Goal: Information Seeking & Learning: Learn about a topic

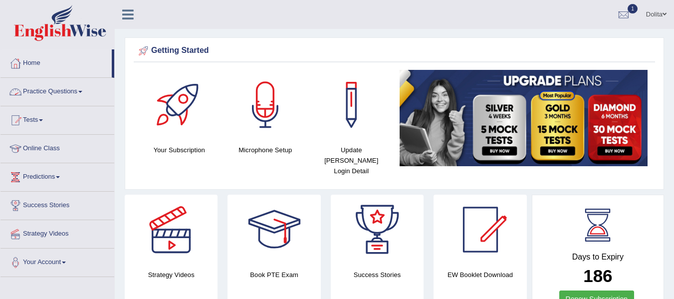
click at [85, 94] on link "Practice Questions" at bounding box center [57, 90] width 114 height 25
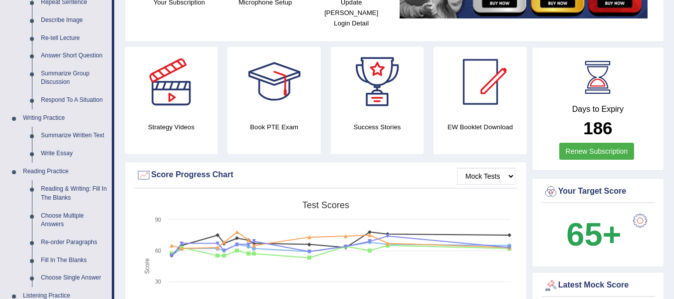
scroll to position [133, 0]
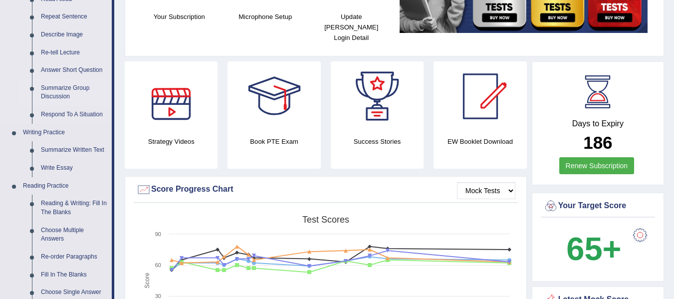
click at [55, 90] on link "Summarize Group Discussion" at bounding box center [73, 92] width 75 height 26
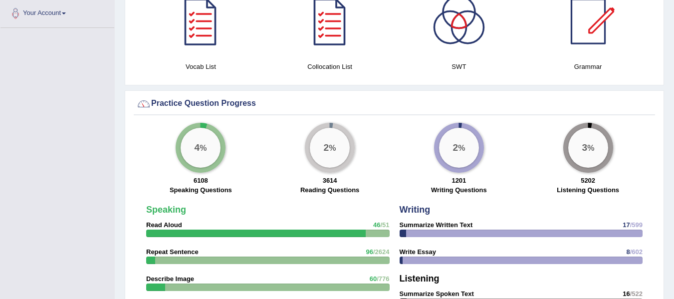
scroll to position [517, 0]
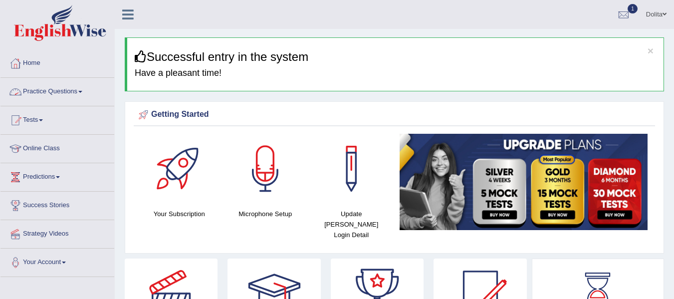
click at [83, 86] on link "Practice Questions" at bounding box center [57, 90] width 114 height 25
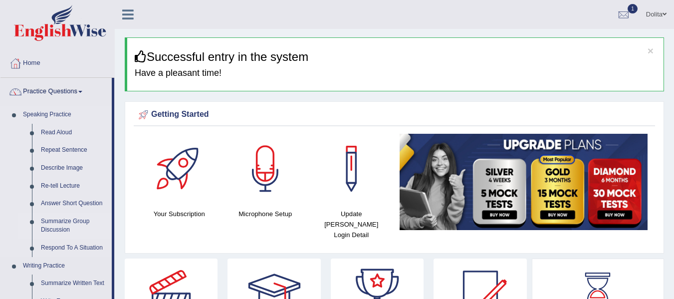
click at [69, 222] on link "Summarize Group Discussion" at bounding box center [73, 226] width 75 height 26
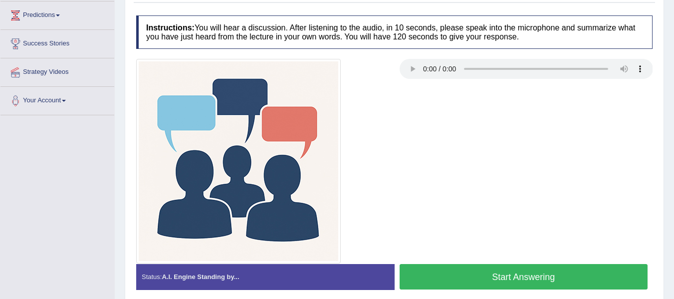
scroll to position [161, 0]
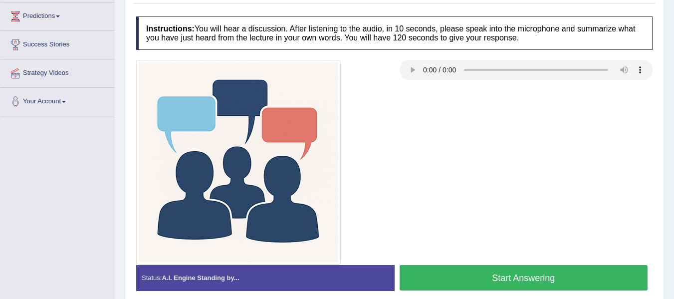
click at [520, 279] on button "Start Answering" at bounding box center [524, 277] width 248 height 25
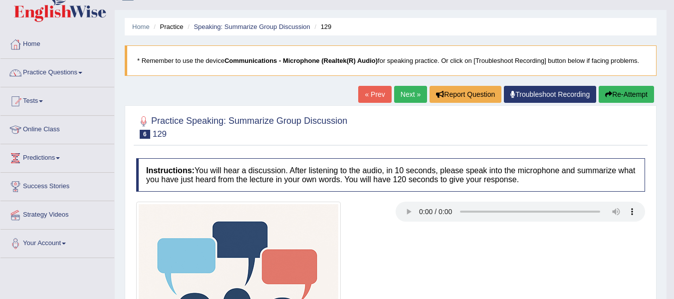
scroll to position [20, 0]
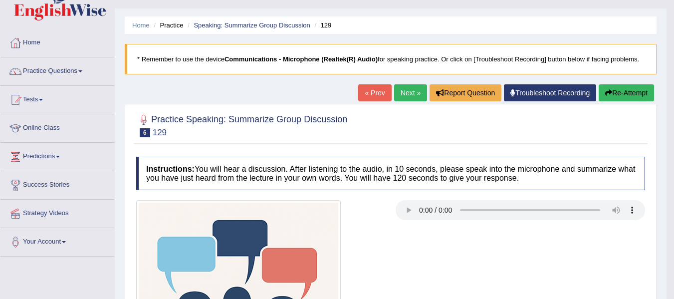
click at [405, 93] on link "Next »" at bounding box center [410, 92] width 33 height 17
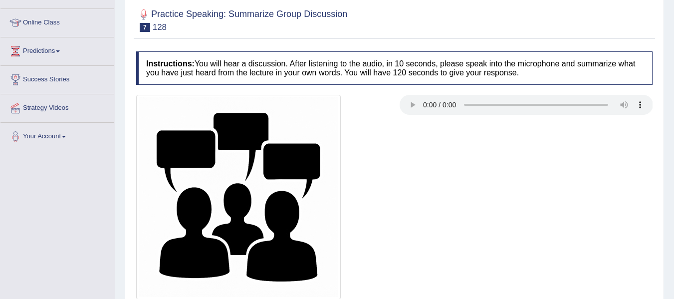
scroll to position [126, 0]
click at [674, 133] on html "Toggle navigation Home Practice Questions Speaking Practice Read Aloud Repeat S…" at bounding box center [337, 23] width 674 height 299
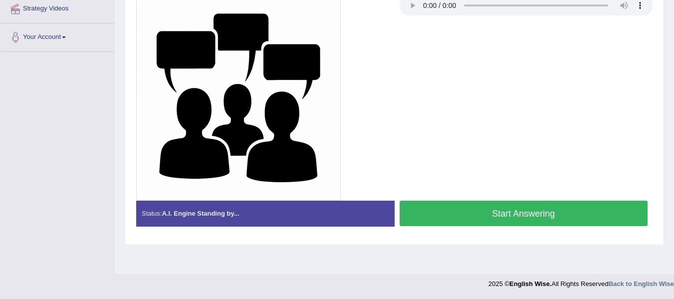
click at [544, 208] on button "Start Answering" at bounding box center [524, 213] width 248 height 25
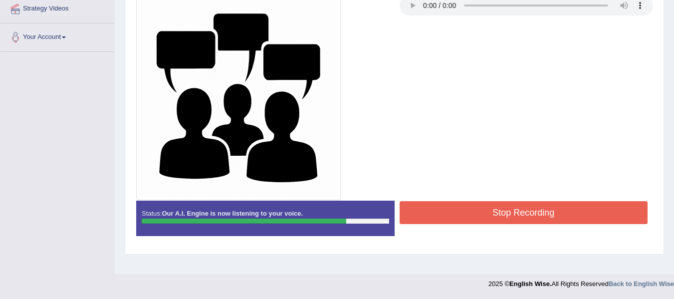
click at [537, 209] on button "Stop Recording" at bounding box center [524, 212] width 248 height 23
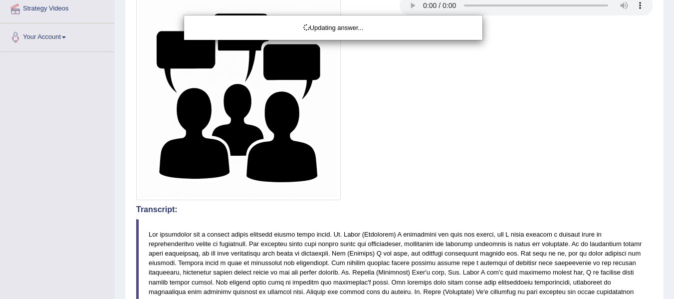
drag, startPoint x: 678, startPoint y: 122, endPoint x: 681, endPoint y: 197, distance: 74.4
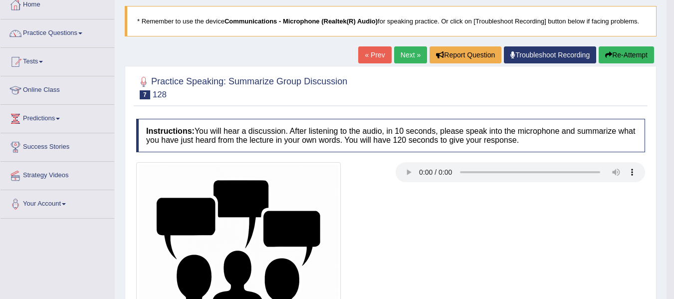
scroll to position [0, 0]
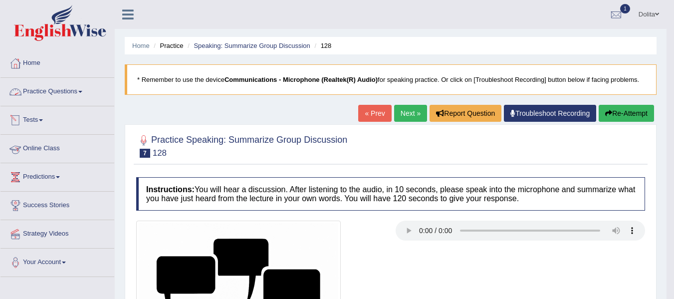
click at [83, 91] on link "Practice Questions" at bounding box center [57, 90] width 114 height 25
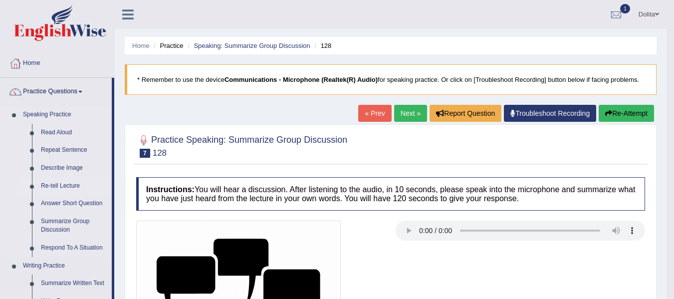
click at [70, 184] on link "Re-tell Lecture" at bounding box center [73, 186] width 75 height 18
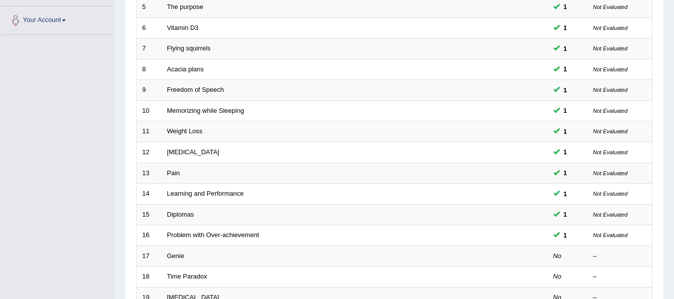
scroll to position [363, 0]
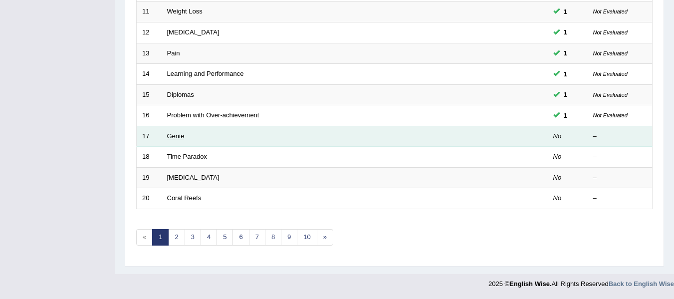
click at [181, 136] on link "Genie" at bounding box center [175, 135] width 17 height 7
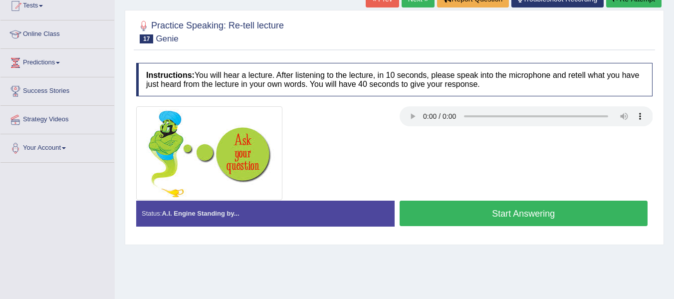
scroll to position [132, 0]
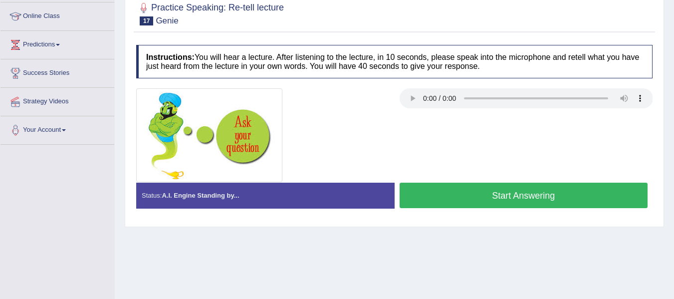
click at [506, 204] on button "Start Answering" at bounding box center [524, 195] width 248 height 25
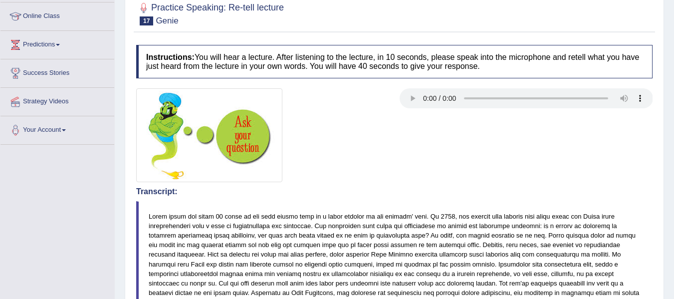
drag, startPoint x: 681, startPoint y: 129, endPoint x: 681, endPoint y: 248, distance: 119.2
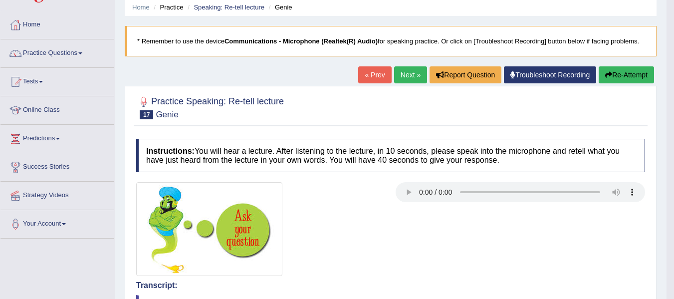
scroll to position [0, 0]
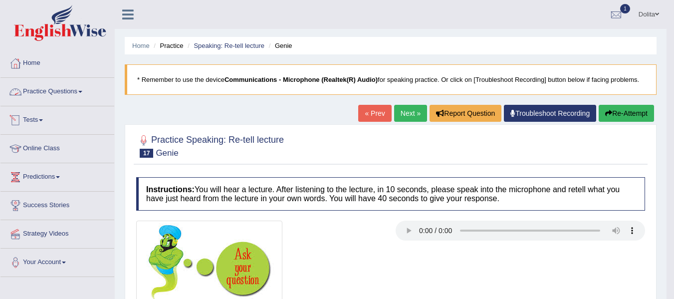
click at [84, 90] on link "Practice Questions" at bounding box center [57, 90] width 114 height 25
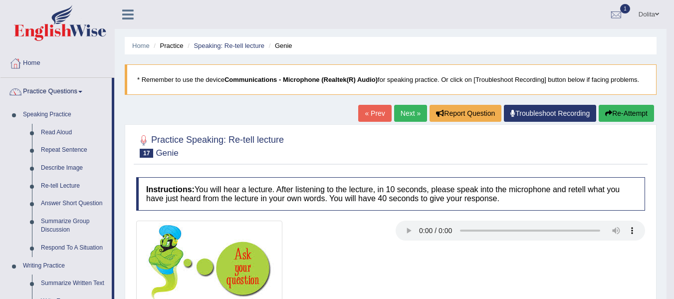
scroll to position [552, 0]
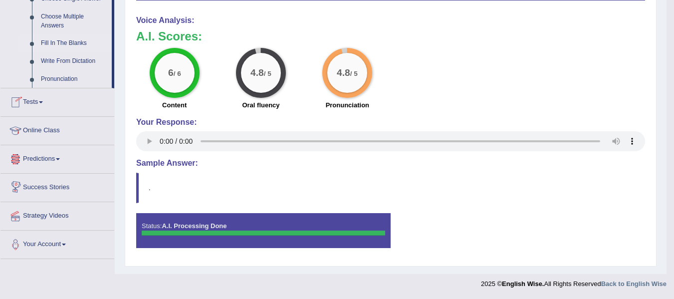
click at [72, 40] on link "Fill In The Blanks" at bounding box center [73, 43] width 75 height 18
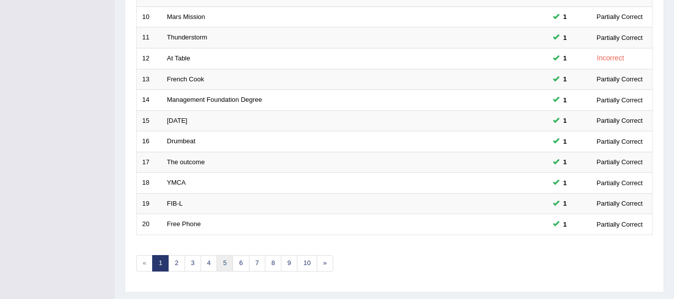
click at [228, 260] on link "5" at bounding box center [225, 263] width 16 height 16
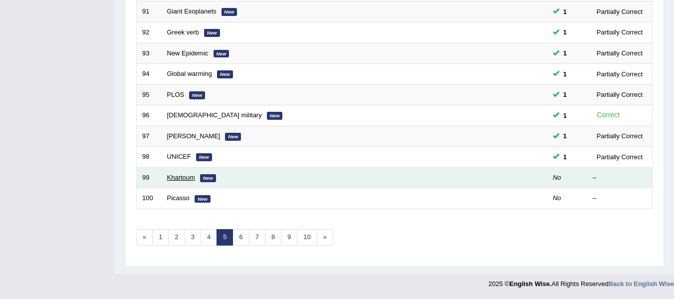
click at [185, 180] on link "Khartoum" at bounding box center [181, 177] width 28 height 7
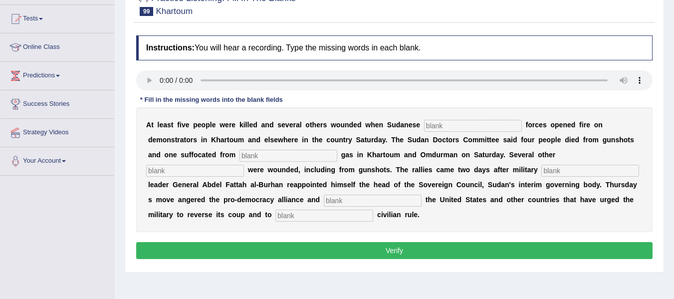
scroll to position [105, 0]
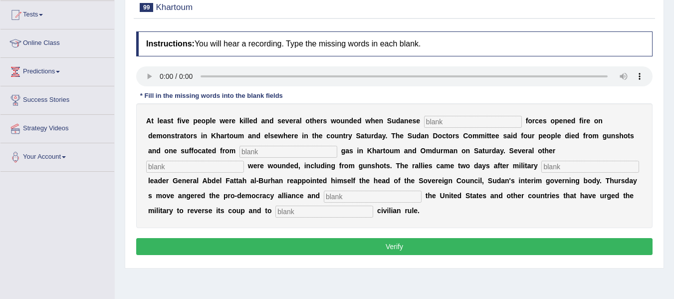
click at [452, 118] on input "text" at bounding box center [473, 122] width 98 height 12
click at [487, 124] on input "text" at bounding box center [473, 122] width 98 height 12
type input "securtit"
type input "tergas"
type input "sevral"
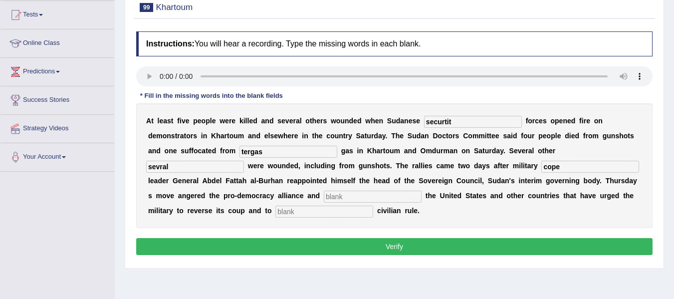
type input "cope"
type input "prstated"
type input "restore"
click at [496, 121] on input "securtit" at bounding box center [473, 122] width 98 height 12
type input "security"
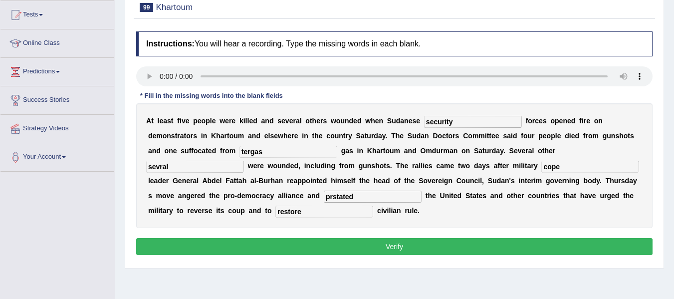
click at [337, 152] on input "tergas" at bounding box center [288, 152] width 98 height 12
type input "ter"
click at [217, 164] on input "sevral" at bounding box center [195, 167] width 98 height 12
type input "several"
click at [541, 173] on input "cope" at bounding box center [590, 167] width 98 height 12
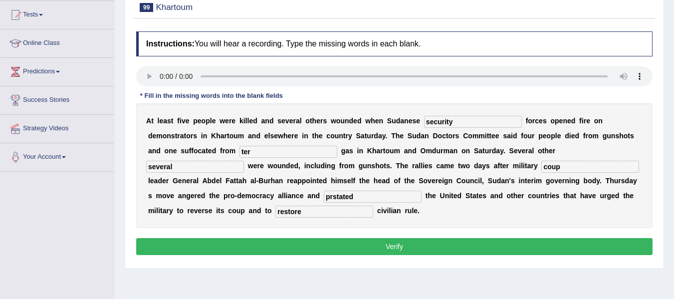
type input "coup"
click at [422, 199] on input "prstated" at bounding box center [373, 197] width 98 height 12
type input "p"
click at [422, 200] on input "fratuated" at bounding box center [373, 197] width 98 height 12
click at [422, 198] on input "frust" at bounding box center [373, 197] width 98 height 12
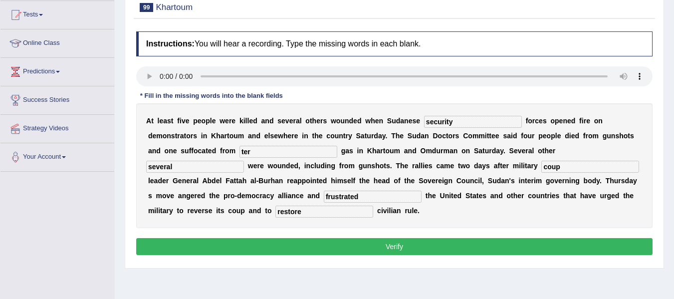
type input "frustrated"
click at [362, 248] on button "Verify" at bounding box center [394, 246] width 516 height 17
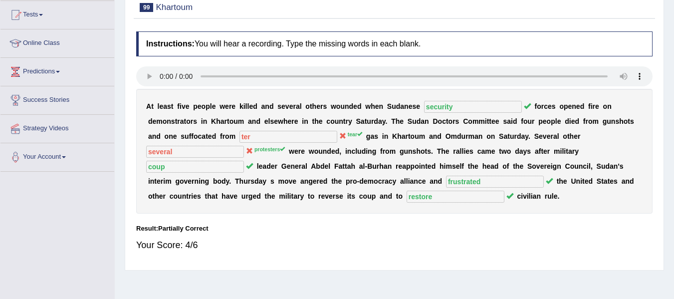
scroll to position [0, 0]
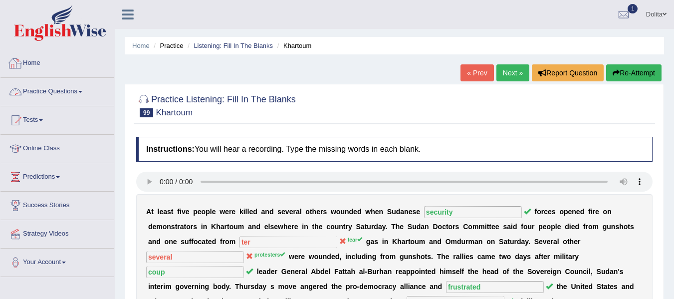
click at [29, 67] on link "Home" at bounding box center [57, 61] width 114 height 25
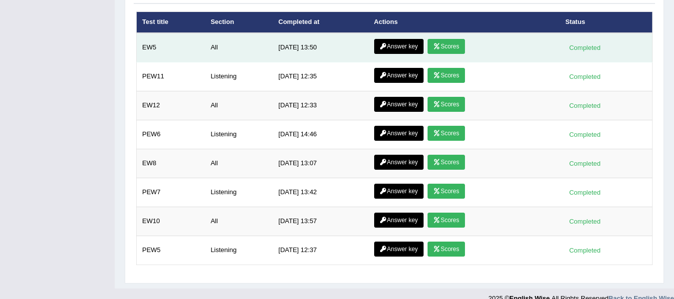
click at [407, 39] on link "Answer key" at bounding box center [398, 46] width 49 height 15
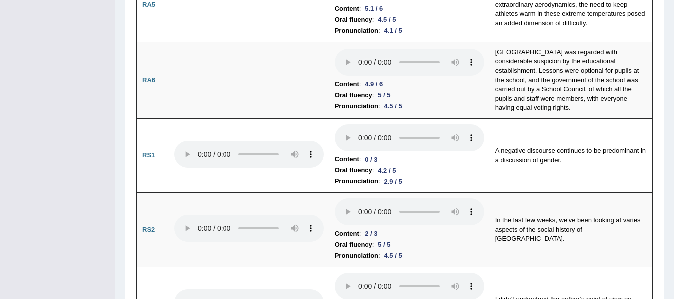
scroll to position [699, 0]
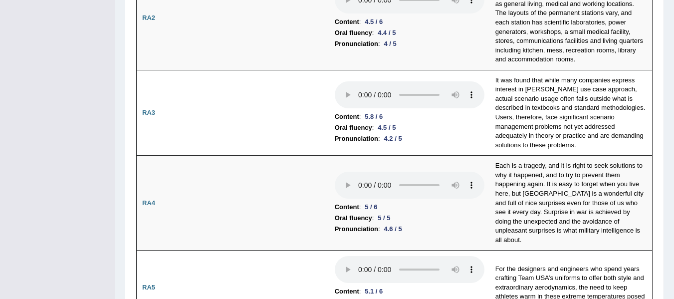
scroll to position [0, 0]
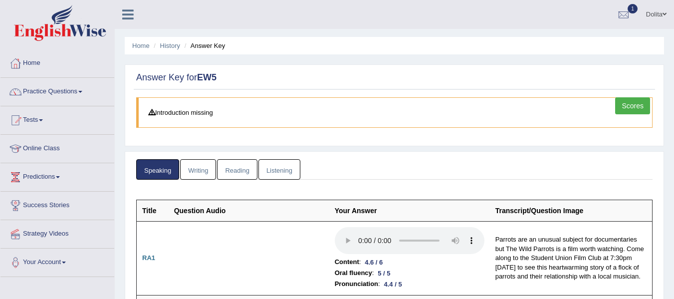
click at [236, 171] on link "Reading" at bounding box center [237, 169] width 40 height 20
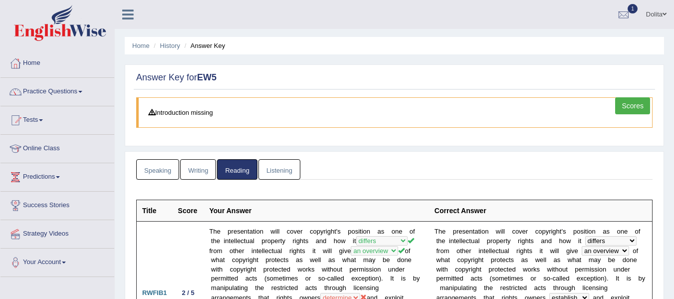
click at [283, 172] on link "Listening" at bounding box center [279, 169] width 42 height 20
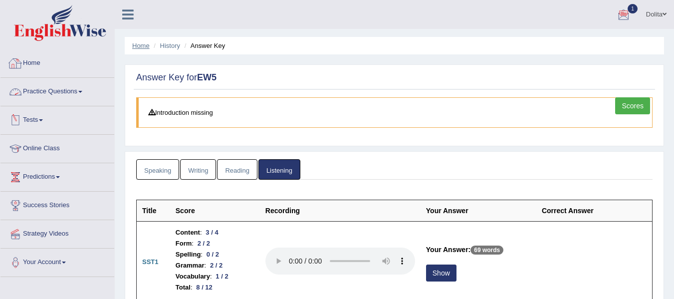
click link "Home"
